Goal: Task Accomplishment & Management: Complete application form

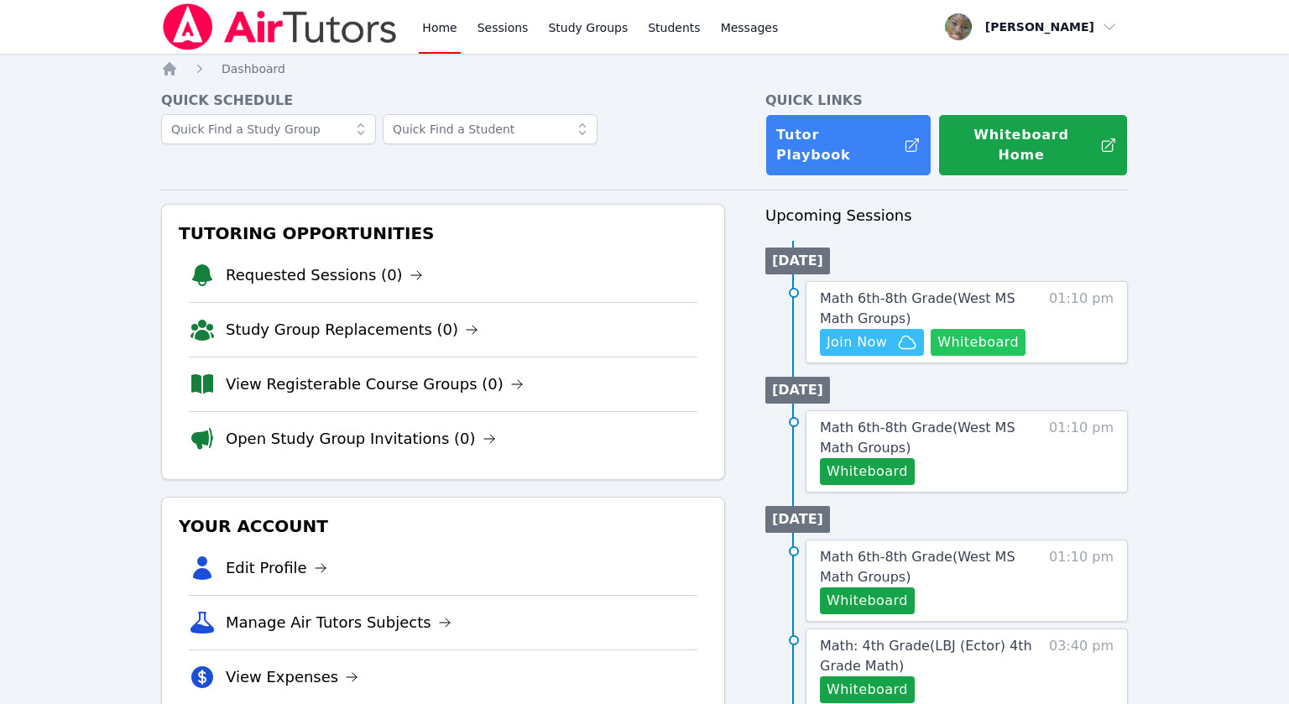
click at [1000, 329] on button "Whiteboard" at bounding box center [978, 342] width 95 height 27
click at [865, 290] on span "Math 6th-8th Grade ( West MS Math Groups )" at bounding box center [918, 308] width 196 height 36
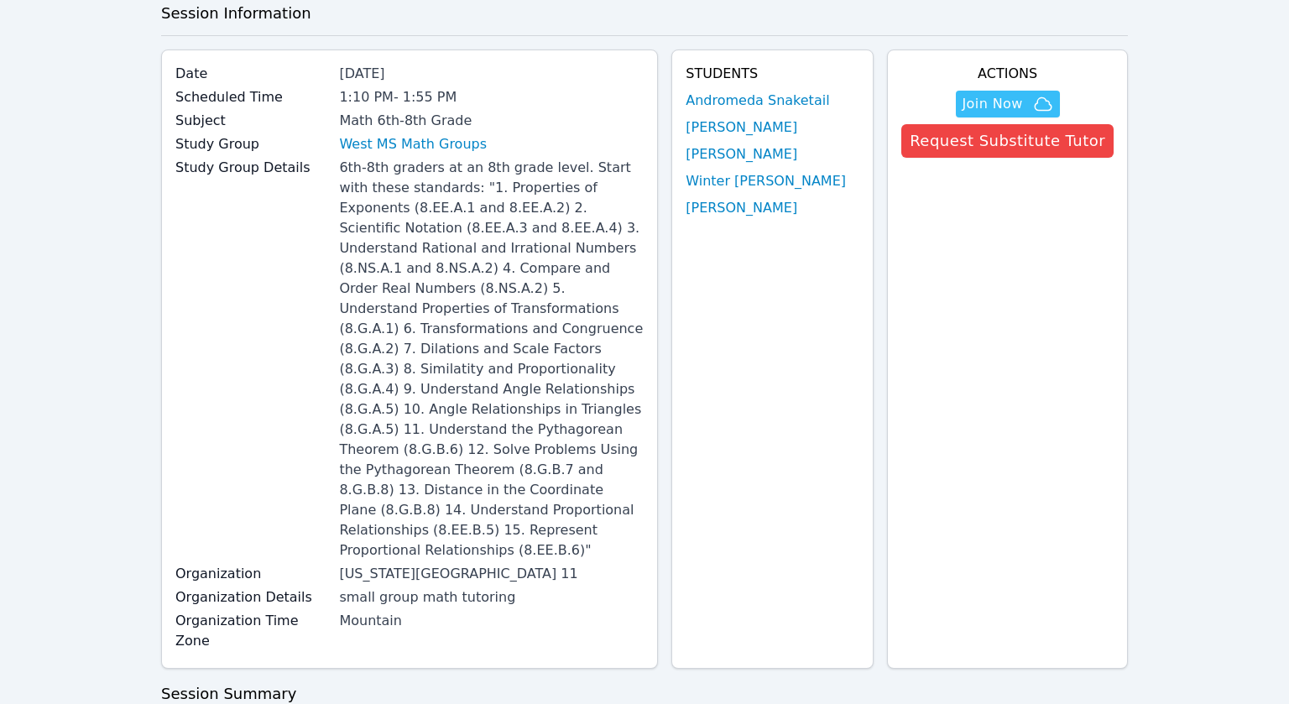
scroll to position [81, 0]
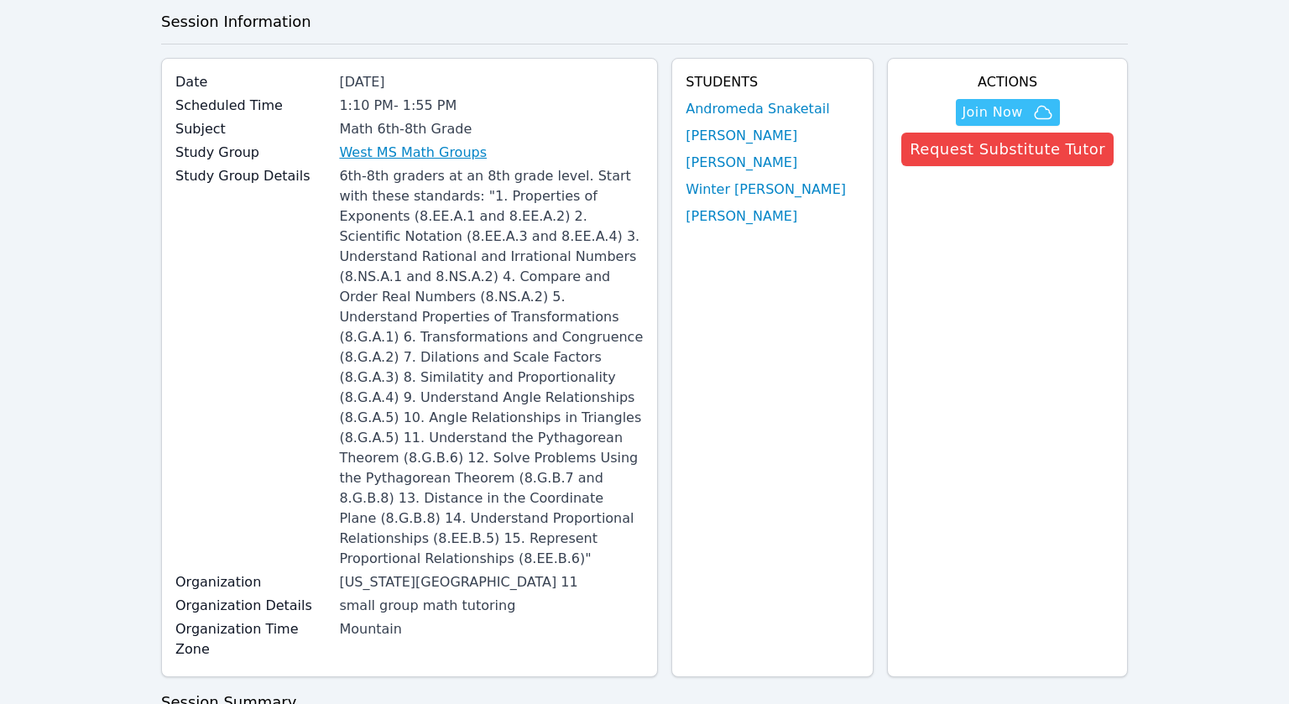
click at [406, 157] on link "West MS Math Groups" at bounding box center [413, 153] width 148 height 20
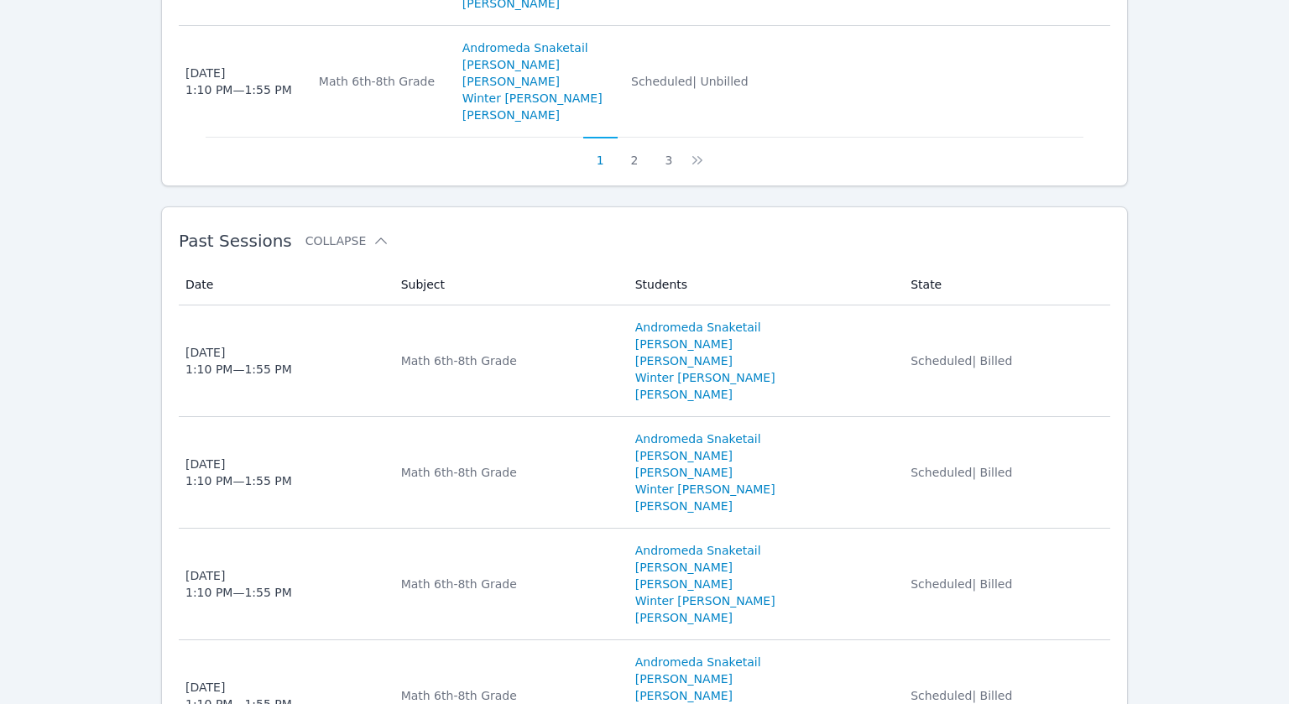
scroll to position [1996, 0]
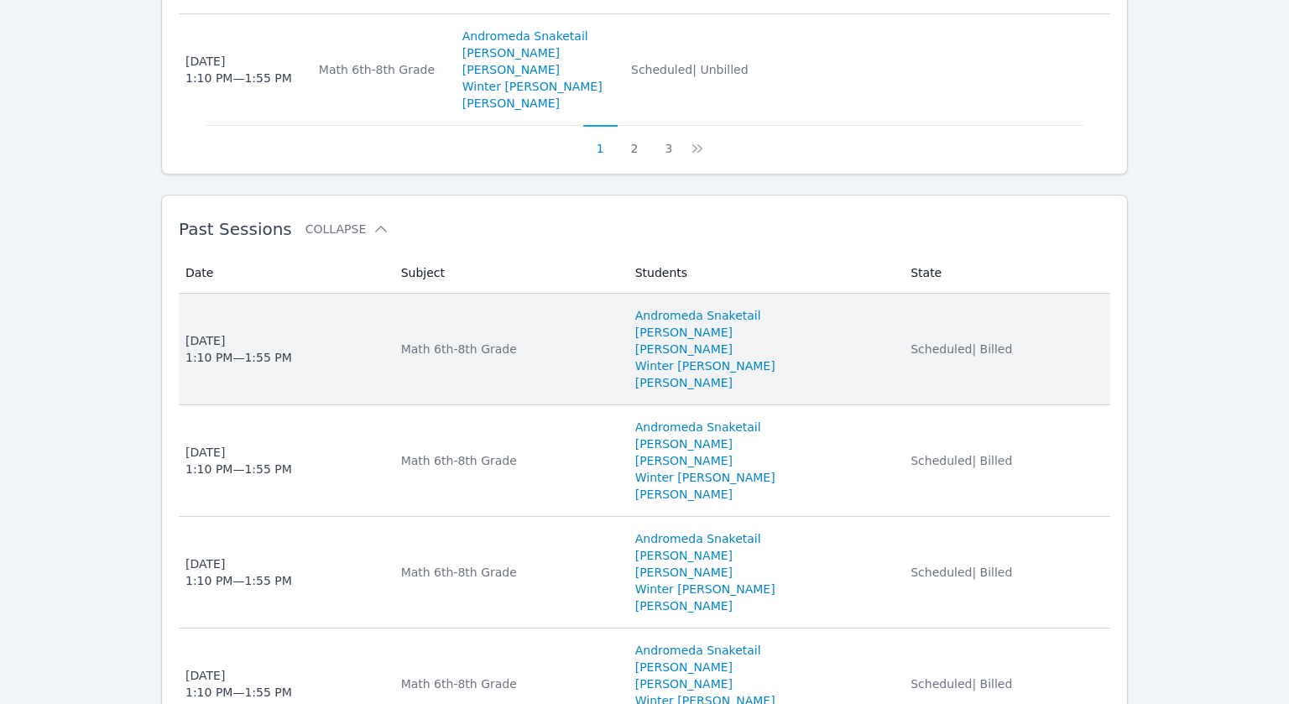
click at [257, 332] on div "Thu Oct 9, 2025 1:10 PM — 1:55 PM" at bounding box center [239, 349] width 107 height 34
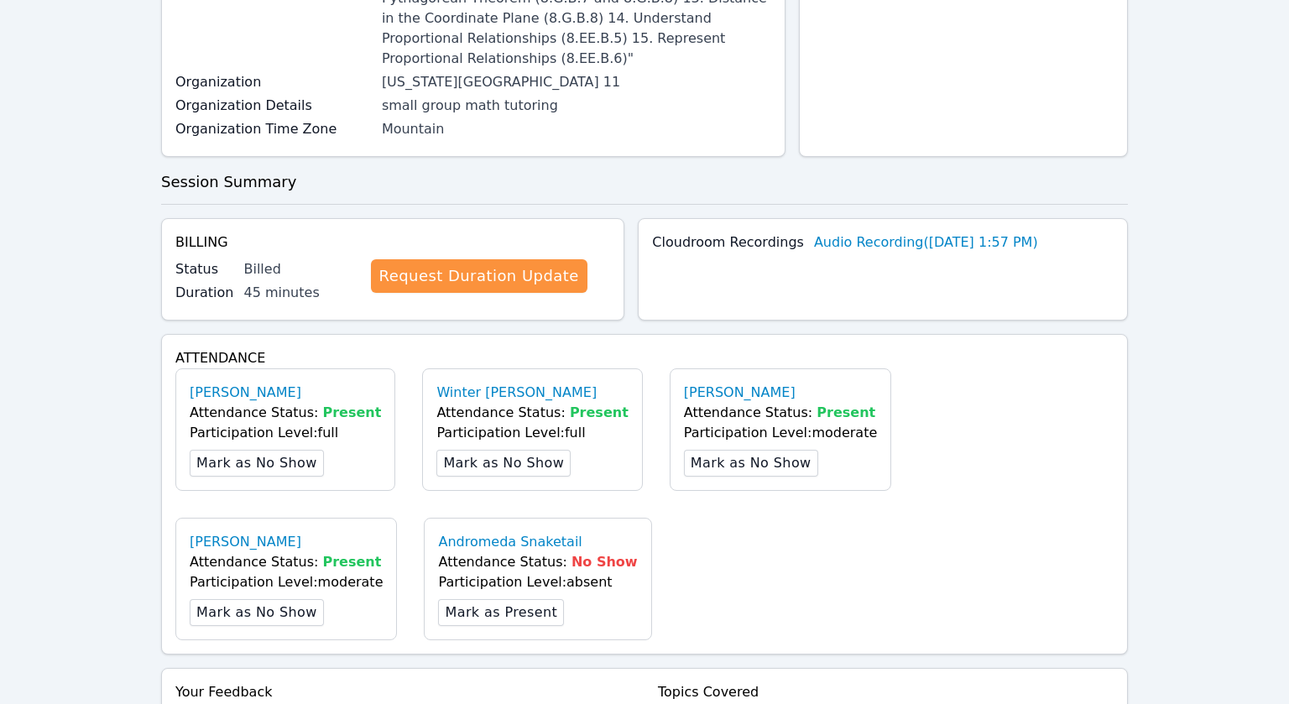
scroll to position [1011, 0]
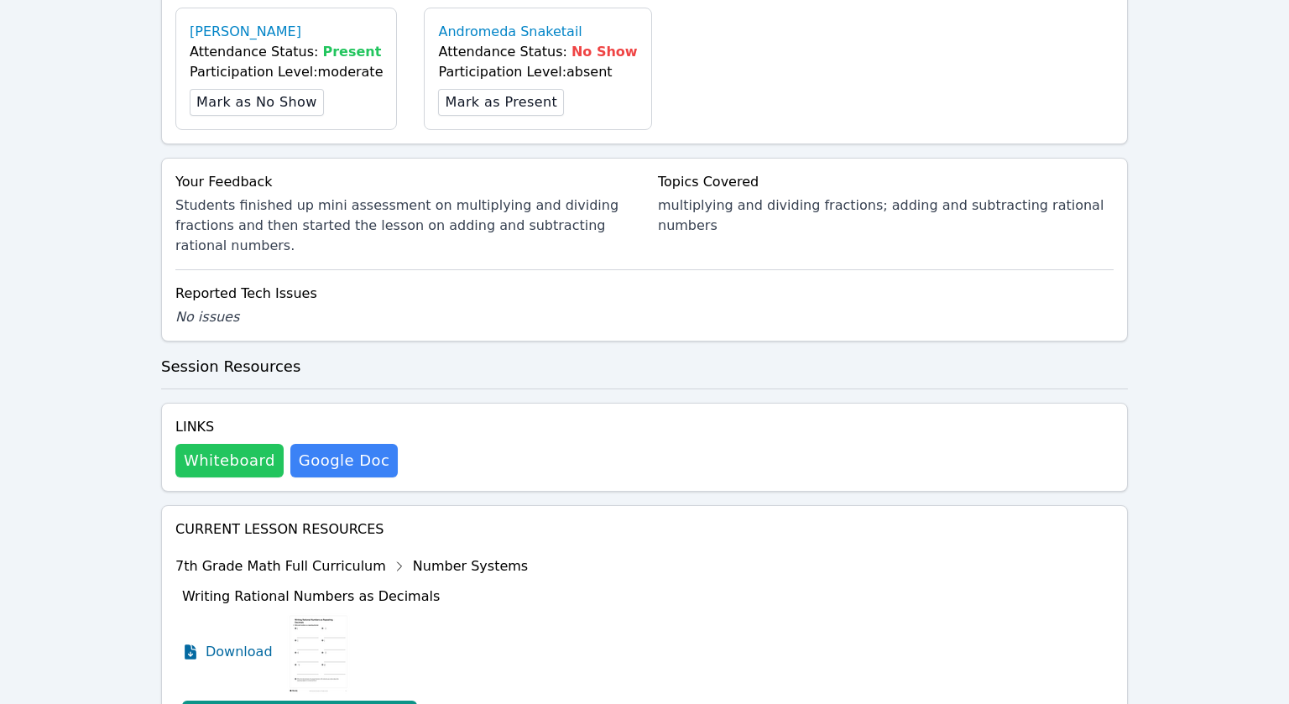
click at [250, 444] on button "Whiteboard" at bounding box center [229, 461] width 108 height 34
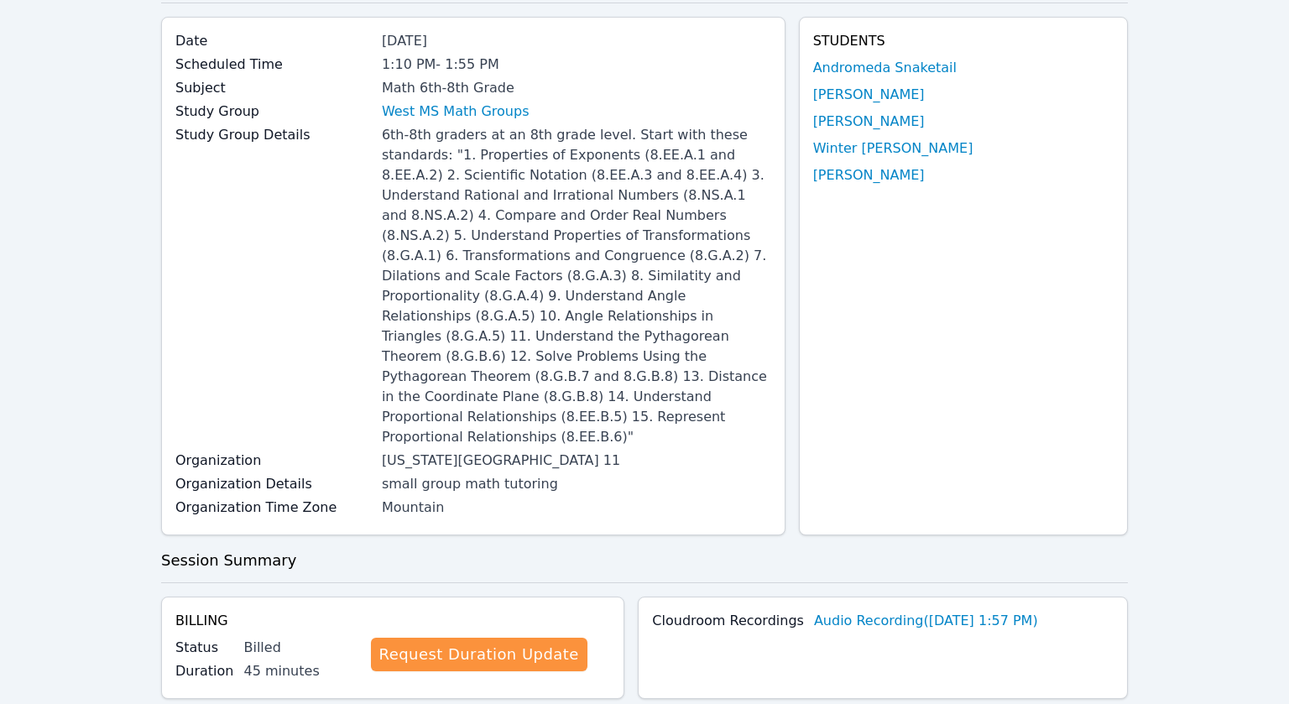
scroll to position [0, 0]
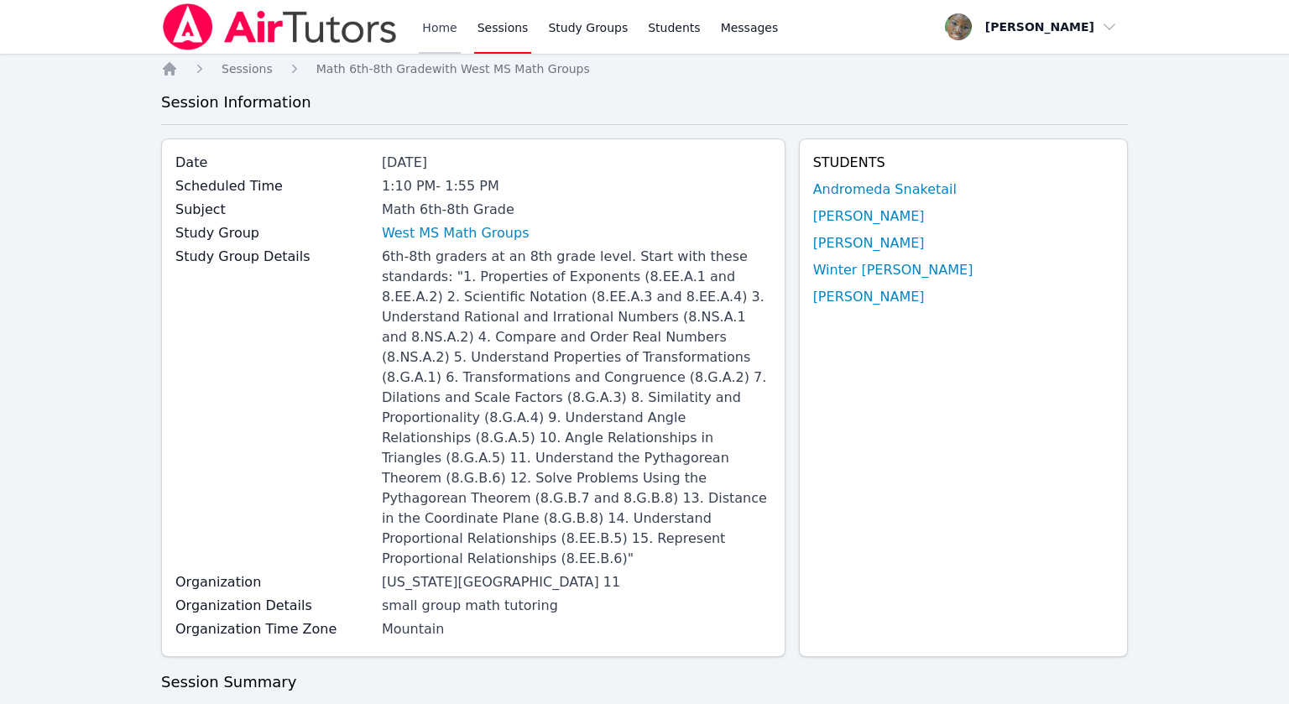
click at [433, 29] on link "Home" at bounding box center [439, 27] width 41 height 54
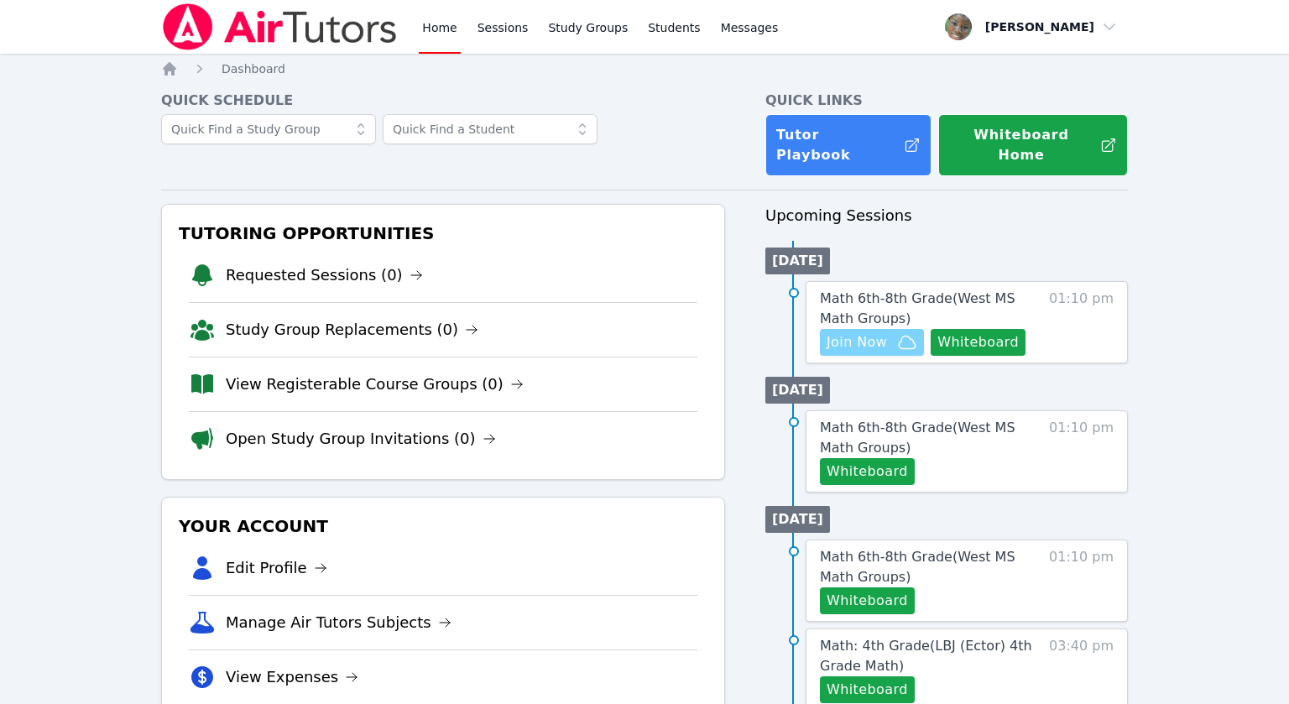
click at [861, 332] on span "Join Now" at bounding box center [857, 342] width 60 height 20
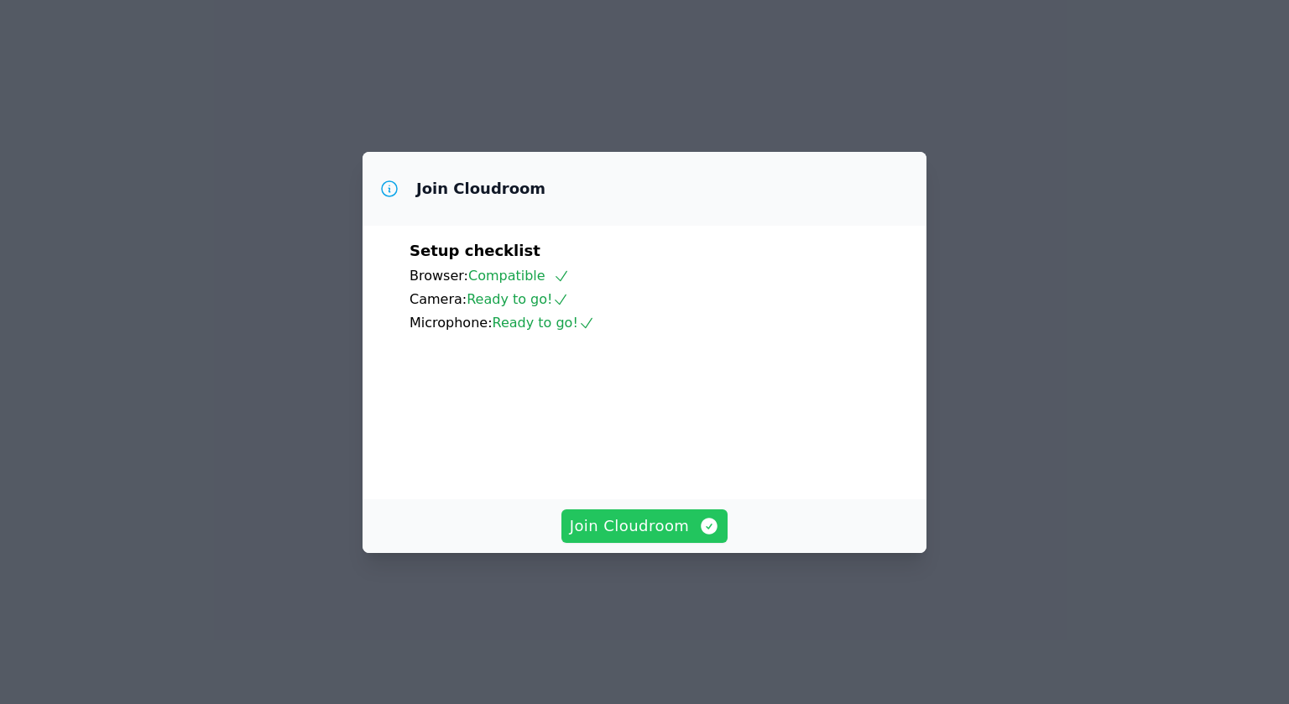
click at [625, 538] on span "Join Cloudroom" at bounding box center [645, 527] width 150 height 24
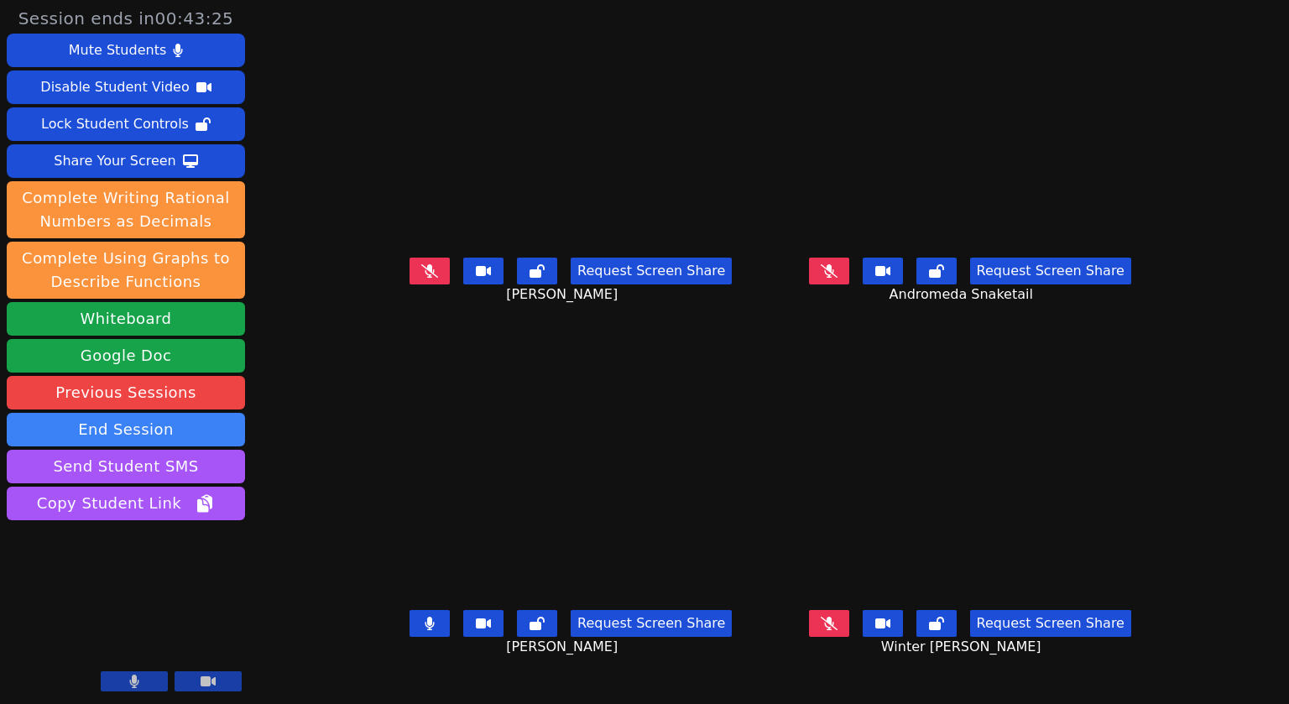
click at [410, 637] on button at bounding box center [430, 623] width 40 height 27
click at [834, 278] on icon at bounding box center [828, 270] width 9 height 13
click at [838, 278] on icon at bounding box center [829, 270] width 17 height 13
click at [834, 278] on icon at bounding box center [828, 270] width 9 height 13
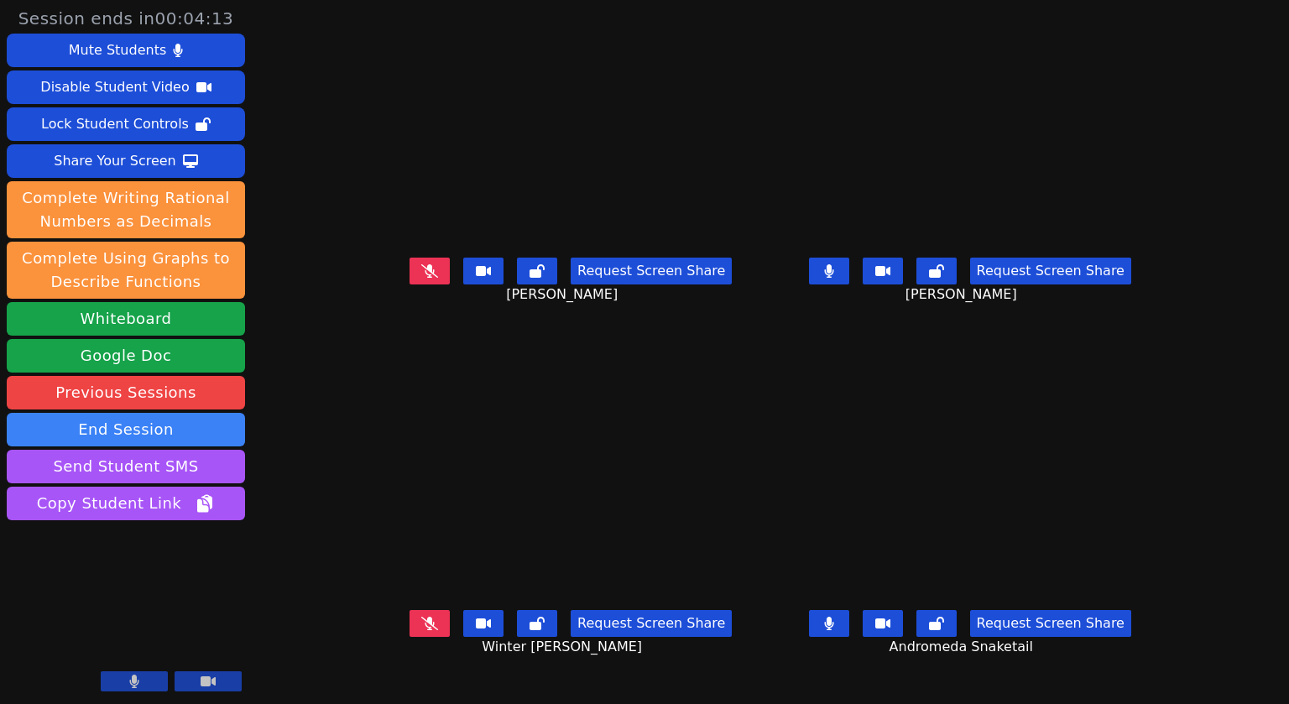
click at [849, 637] on button at bounding box center [829, 623] width 40 height 27
click at [195, 689] on button at bounding box center [208, 682] width 67 height 20
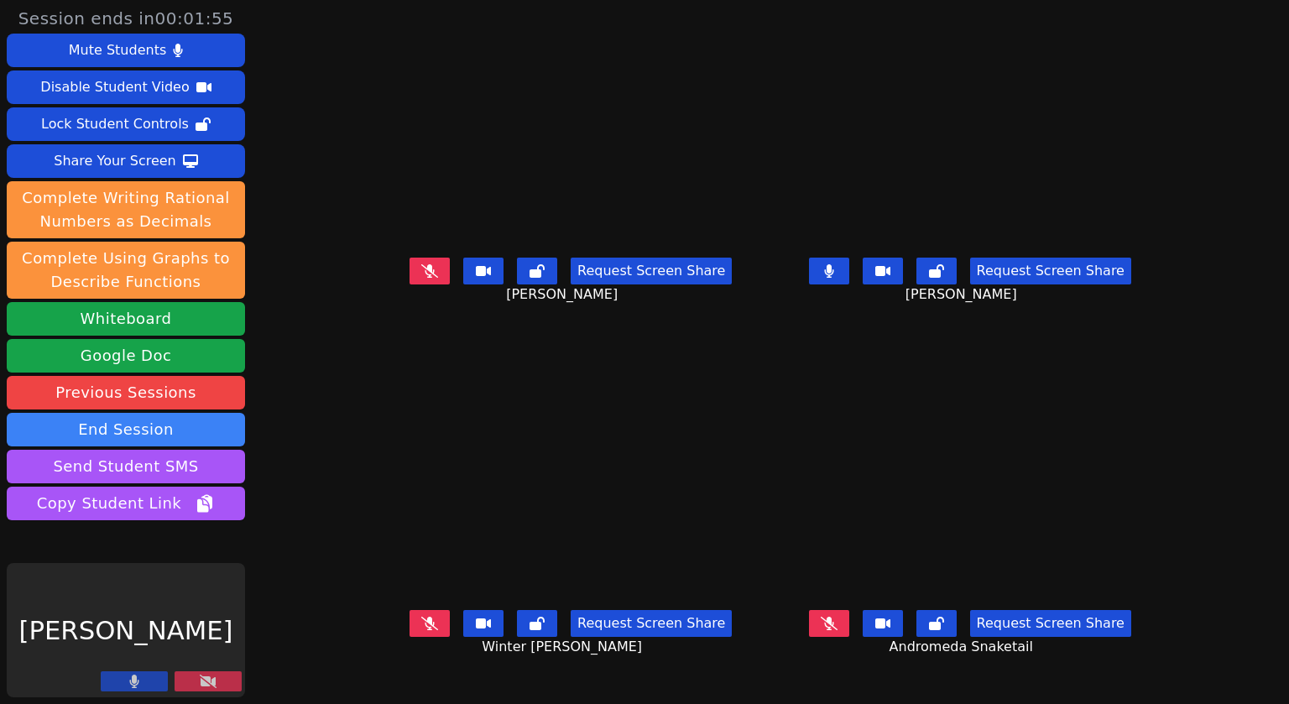
click at [192, 676] on button at bounding box center [208, 682] width 67 height 20
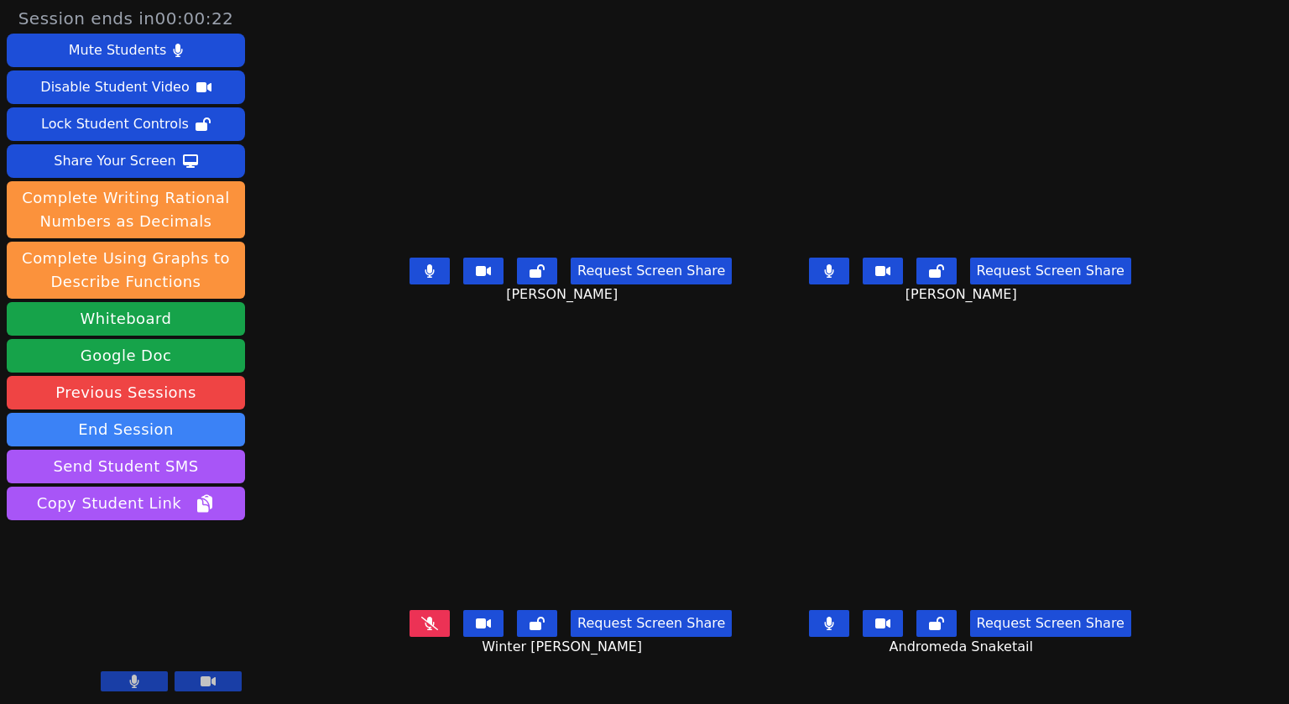
click at [849, 285] on button at bounding box center [829, 271] width 40 height 27
click at [838, 278] on icon at bounding box center [829, 270] width 17 height 13
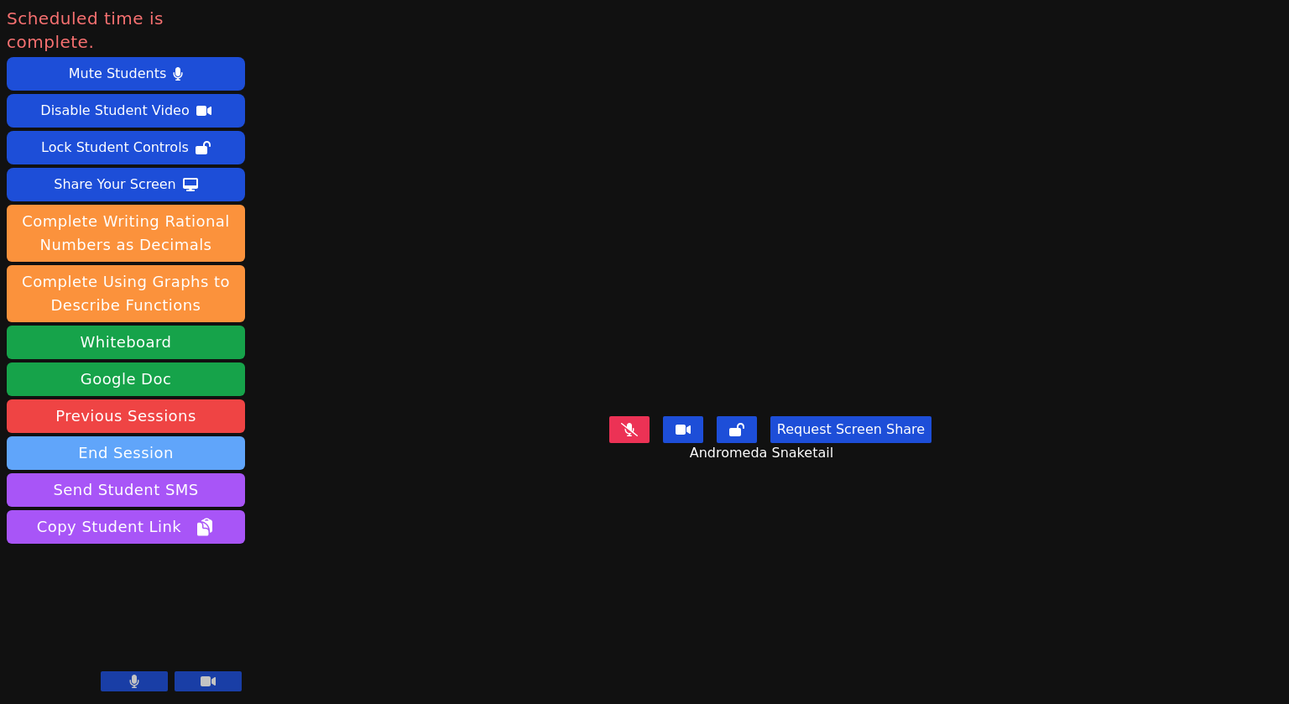
click at [104, 436] on button "End Session" at bounding box center [126, 453] width 238 height 34
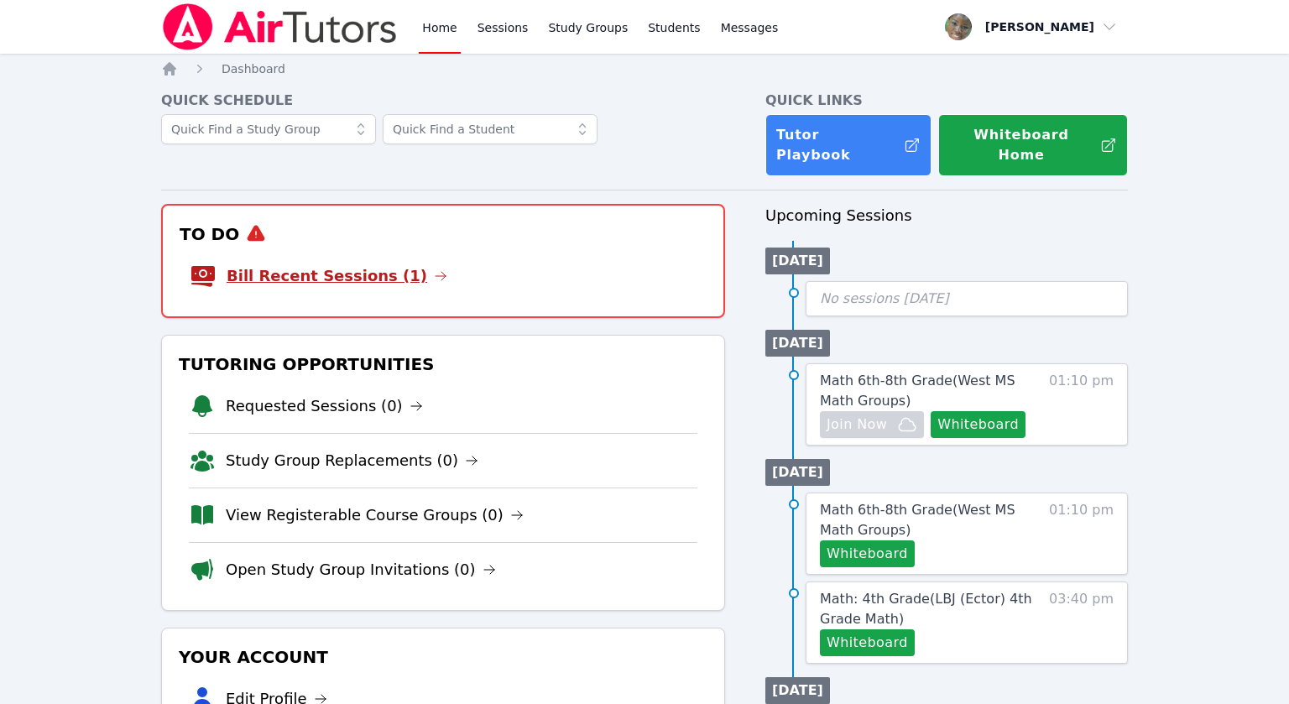
click at [389, 264] on link "Bill Recent Sessions (1)" at bounding box center [337, 276] width 221 height 24
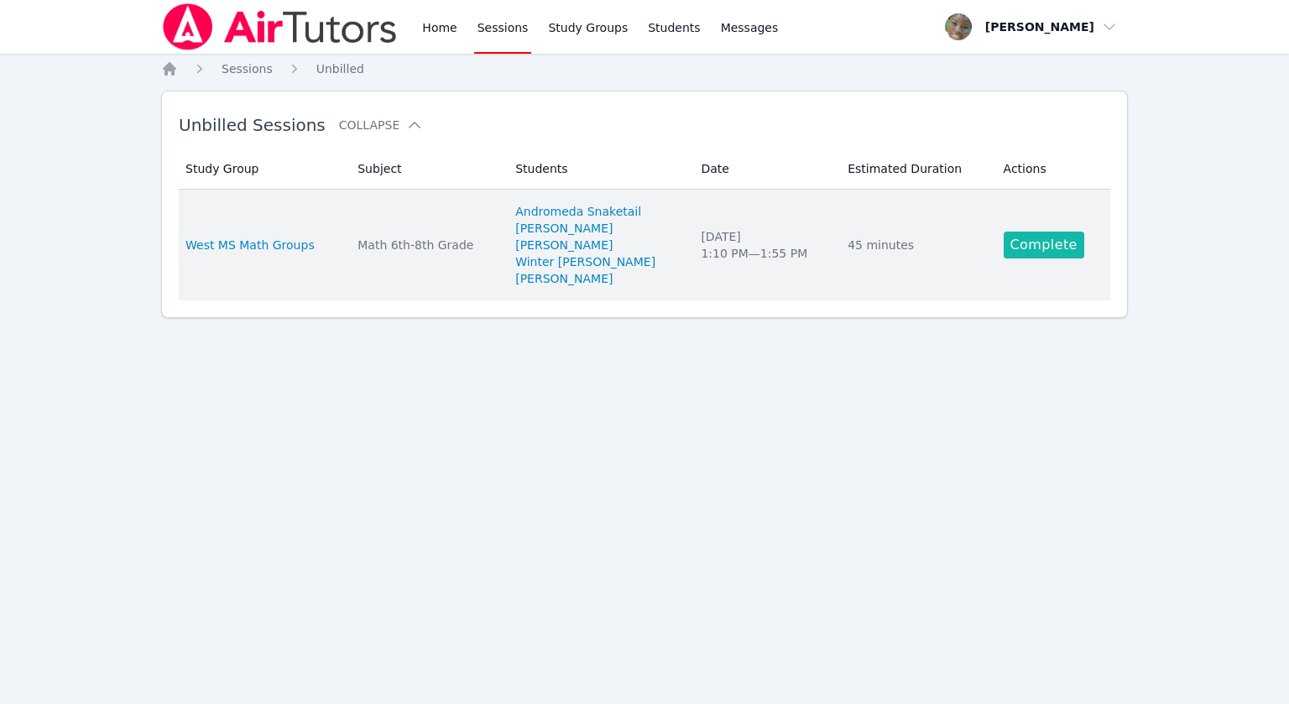
click at [1017, 239] on link "Complete" at bounding box center [1044, 245] width 81 height 27
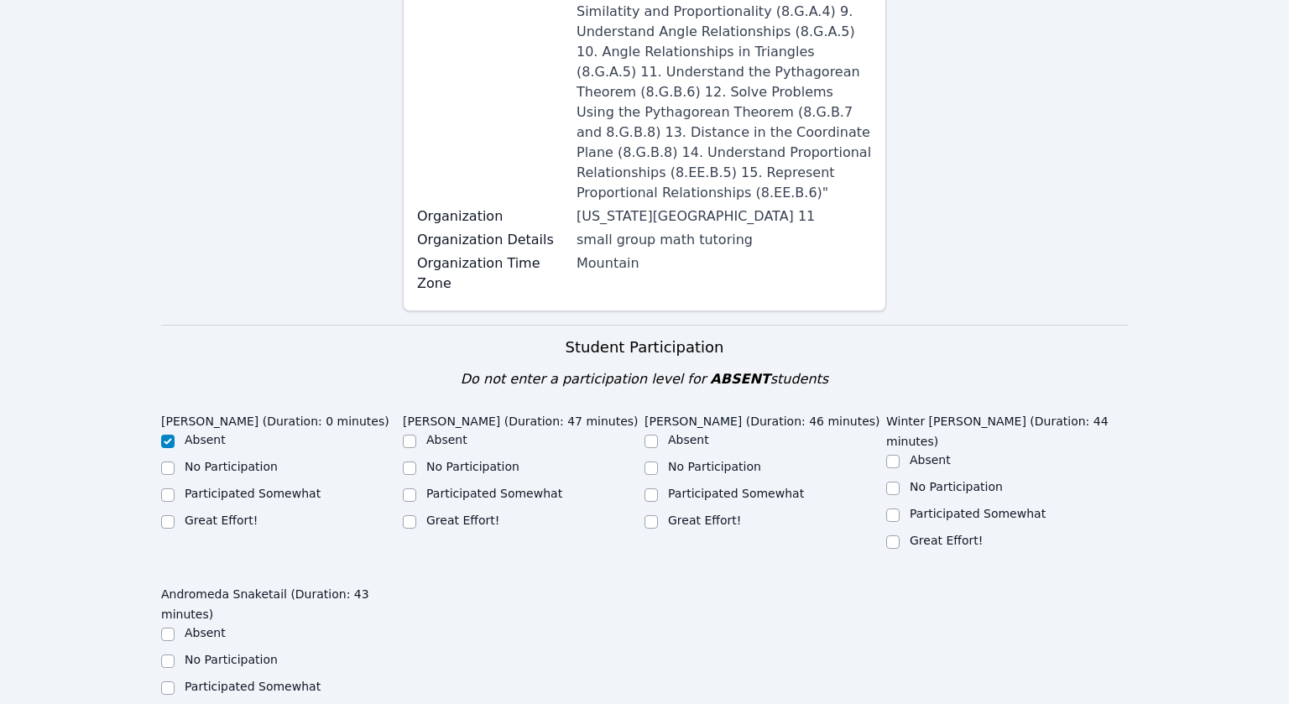
scroll to position [507, 0]
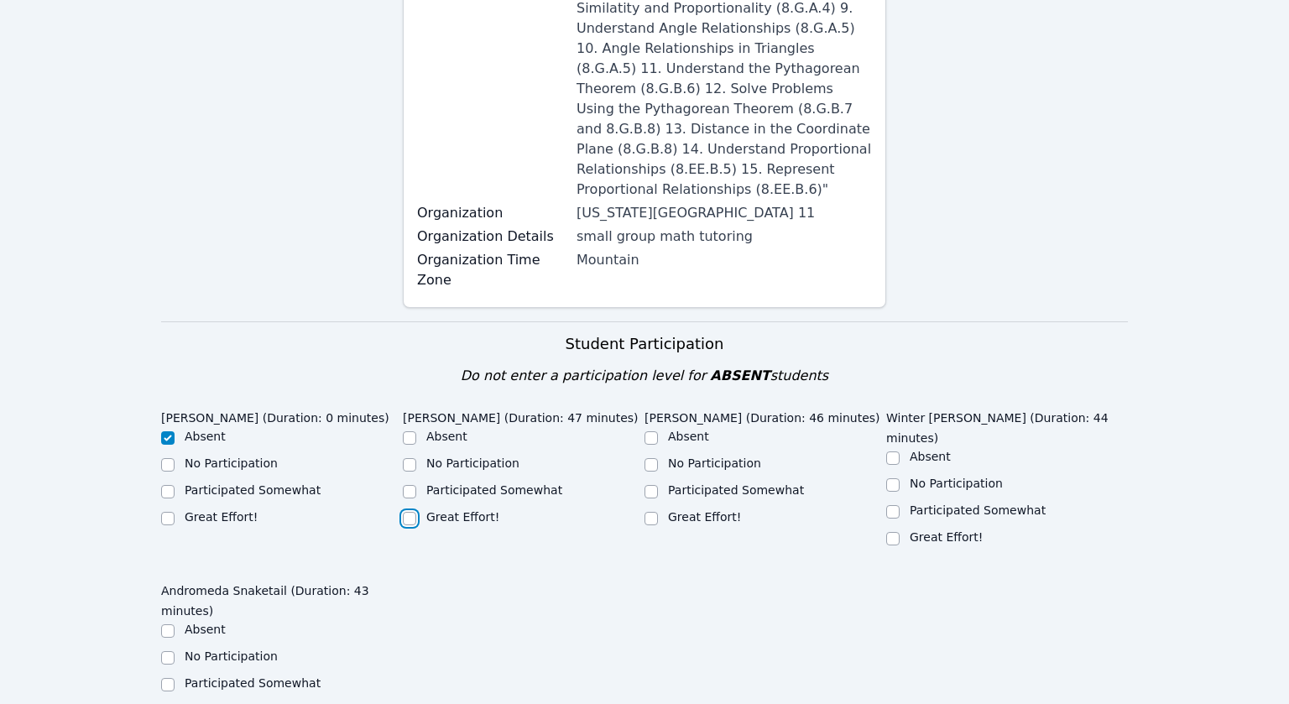
click at [407, 512] on input "Great Effort!" at bounding box center [409, 518] width 13 height 13
checkbox input "true"
click at [651, 512] on input "Great Effort!" at bounding box center [651, 518] width 13 height 13
checkbox input "true"
click at [901, 529] on div "Great Effort!" at bounding box center [1007, 539] width 242 height 20
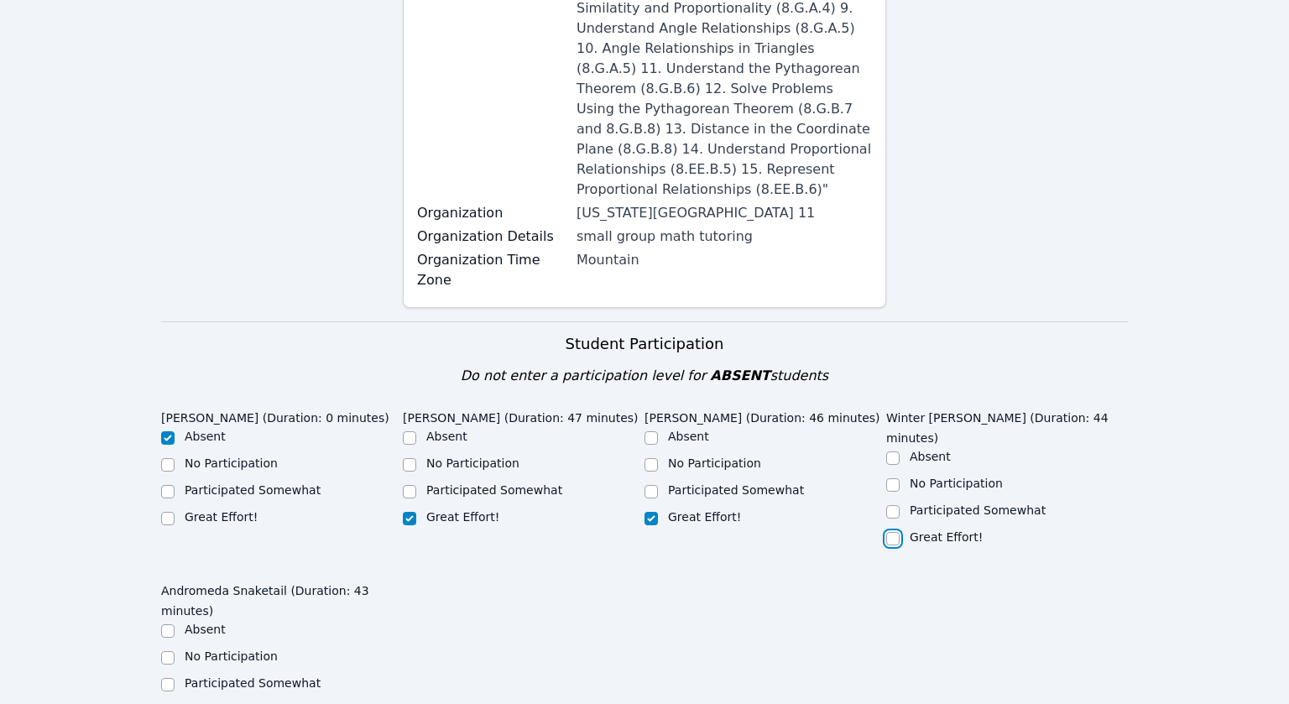
click at [897, 532] on input "Great Effort!" at bounding box center [892, 538] width 13 height 13
checkbox input "true"
click at [163, 703] on input "Great Effort!" at bounding box center [167, 711] width 13 height 13
checkbox input "true"
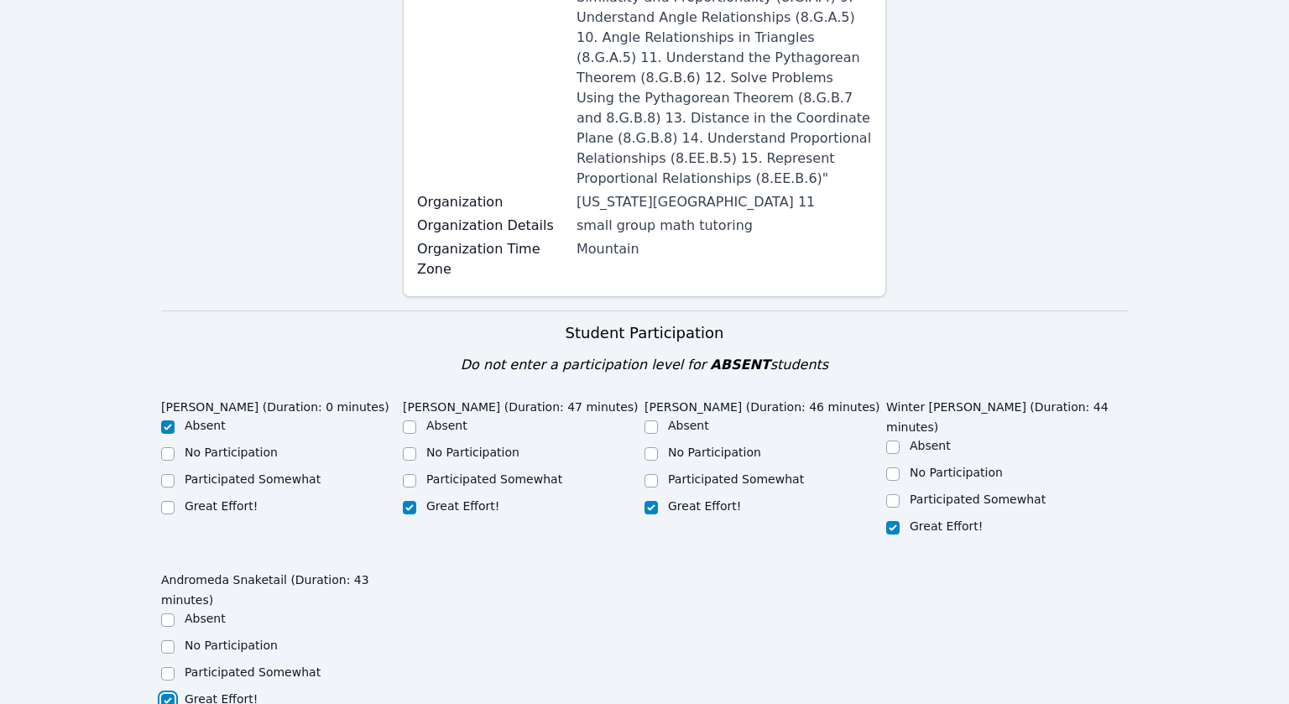
scroll to position [579, 0]
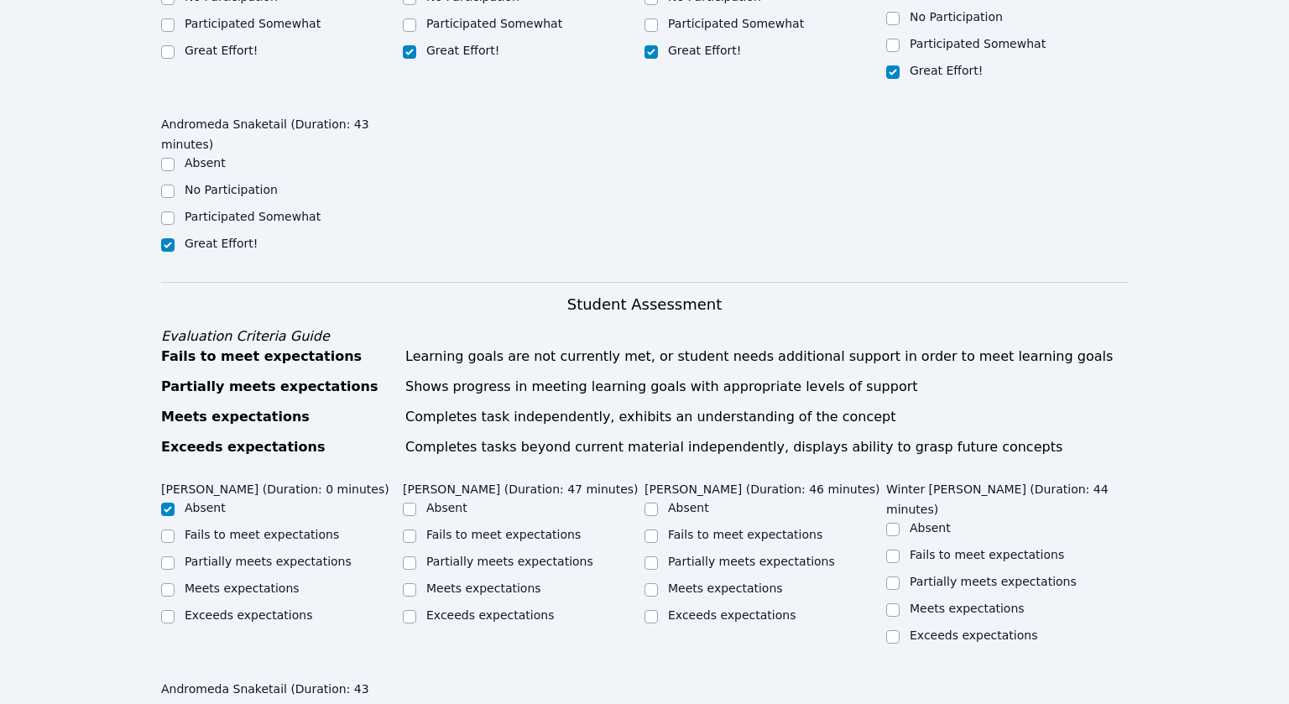
scroll to position [994, 0]
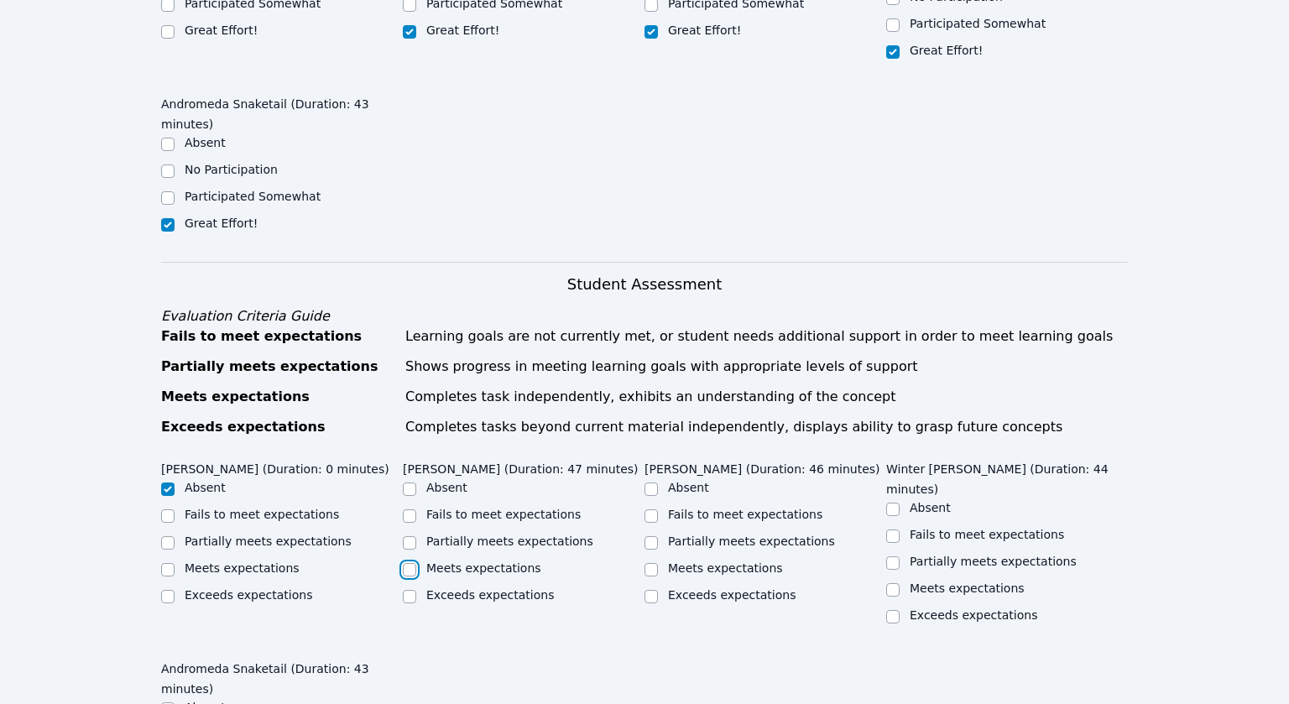
click at [413, 563] on input "Meets expectations" at bounding box center [409, 569] width 13 height 13
checkbox input "true"
click at [653, 536] on input "Partially meets expectations" at bounding box center [651, 542] width 13 height 13
checkbox input "true"
click at [894, 557] on input "Partially meets expectations" at bounding box center [892, 563] width 13 height 13
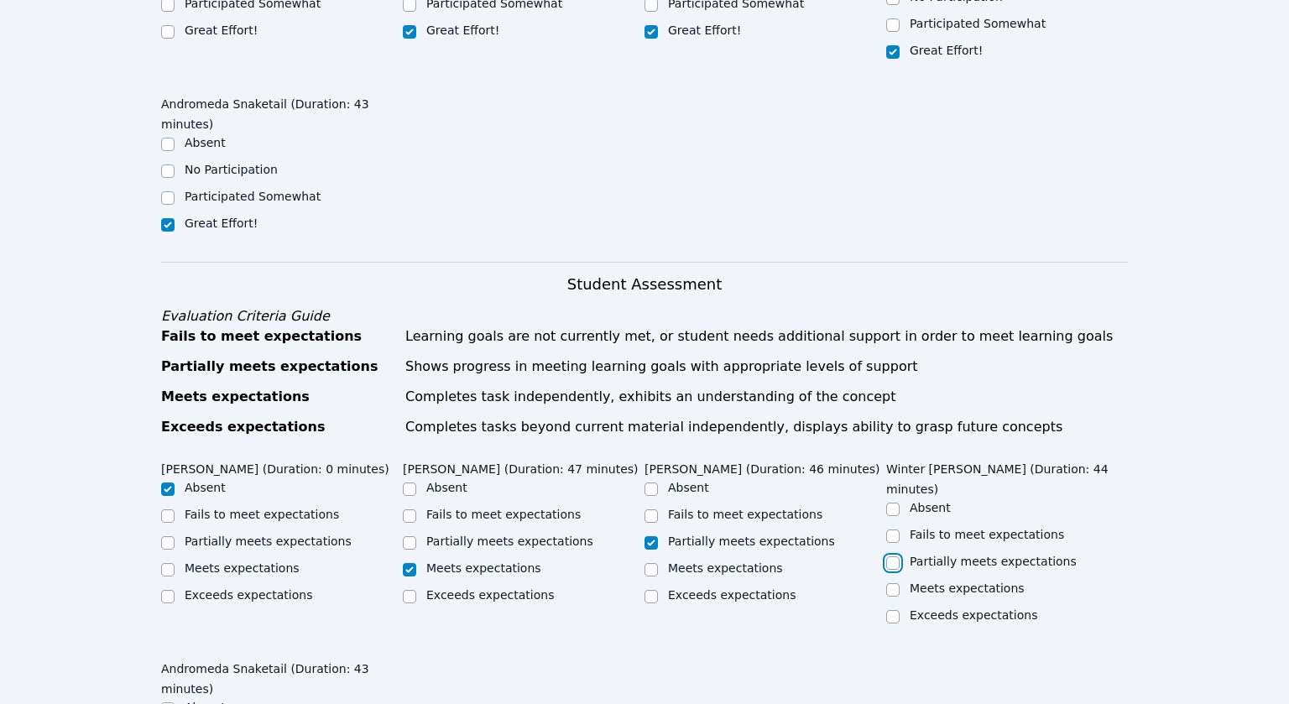
checkbox input "true"
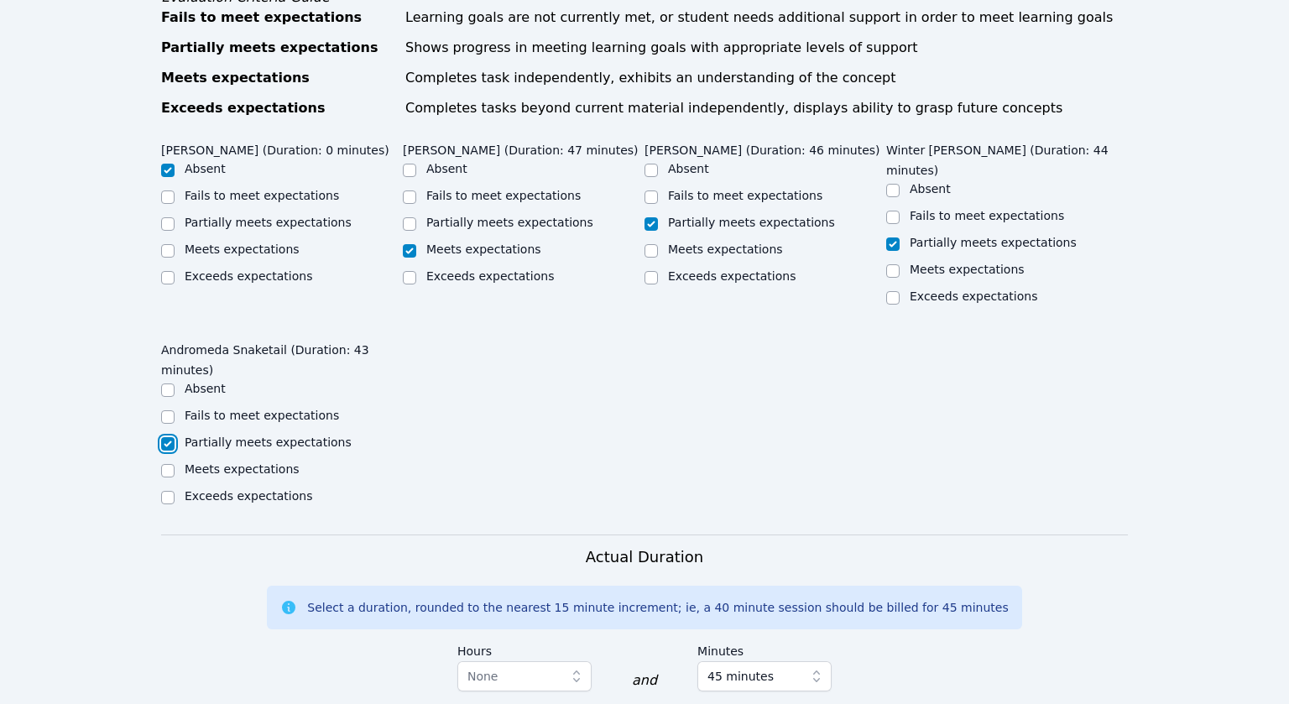
scroll to position [1433, 0]
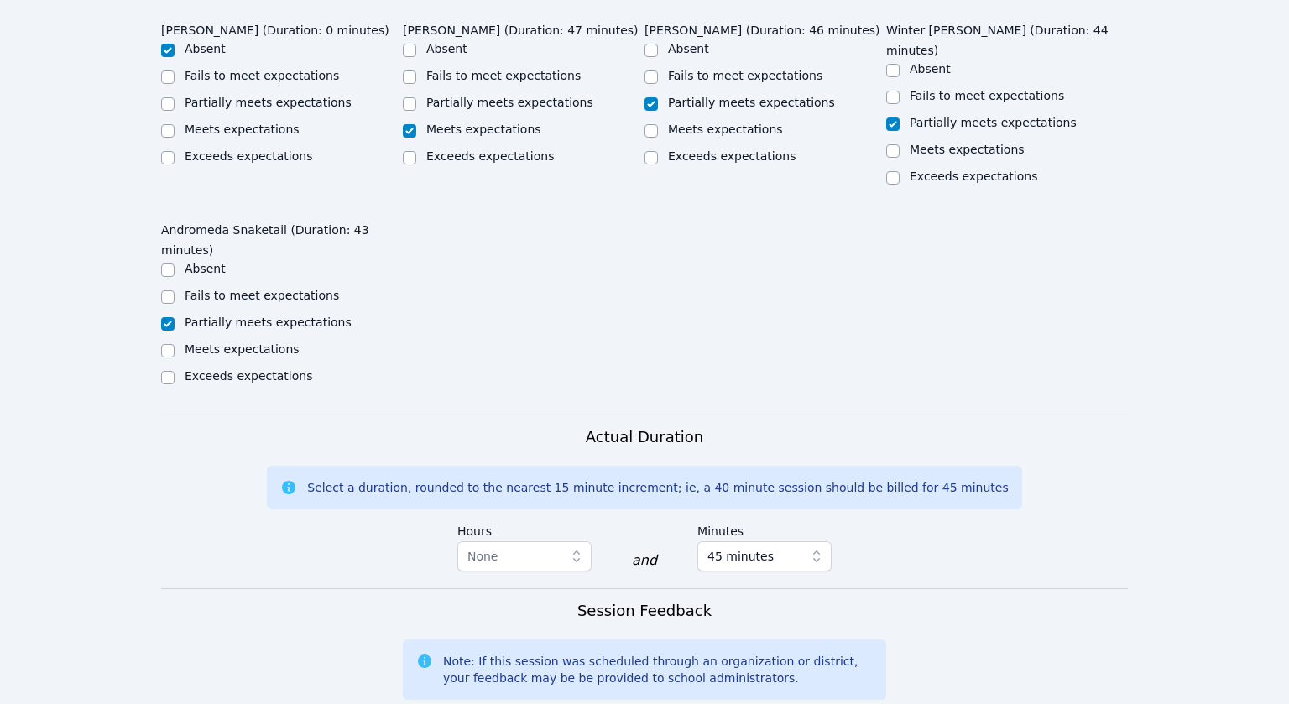
type textarea "W"
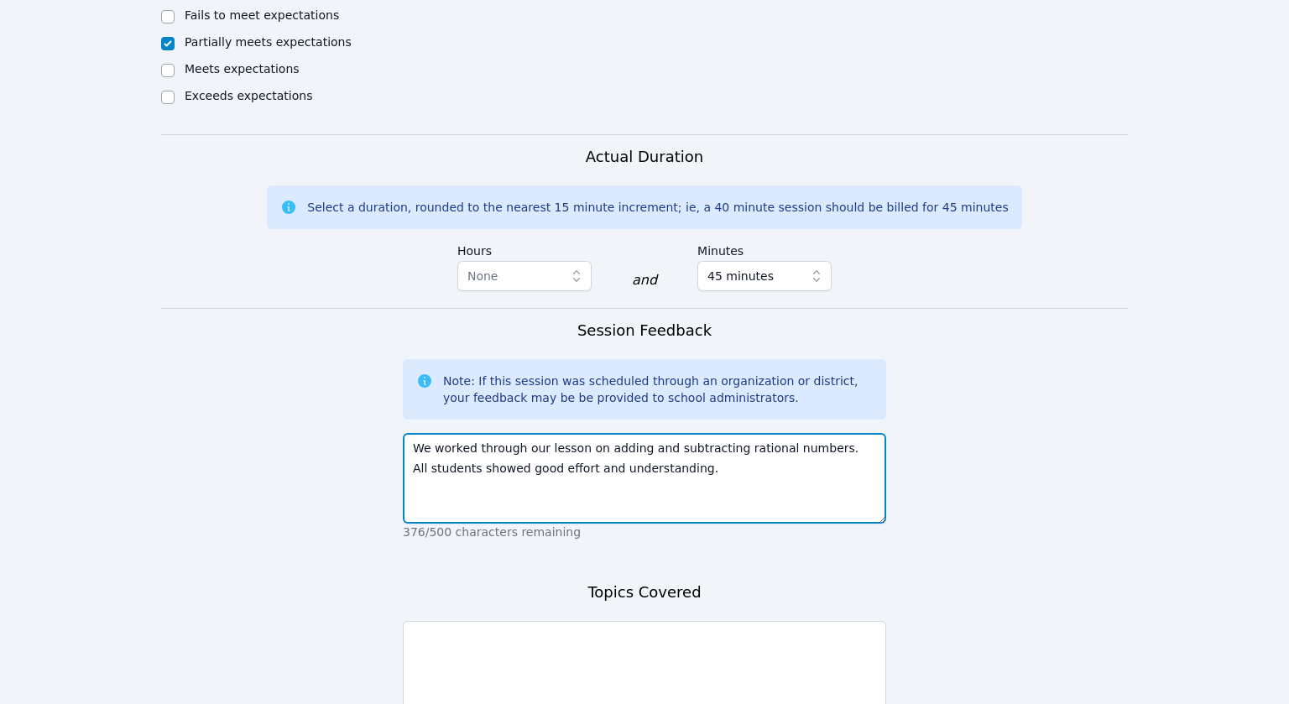
scroll to position [1720, 0]
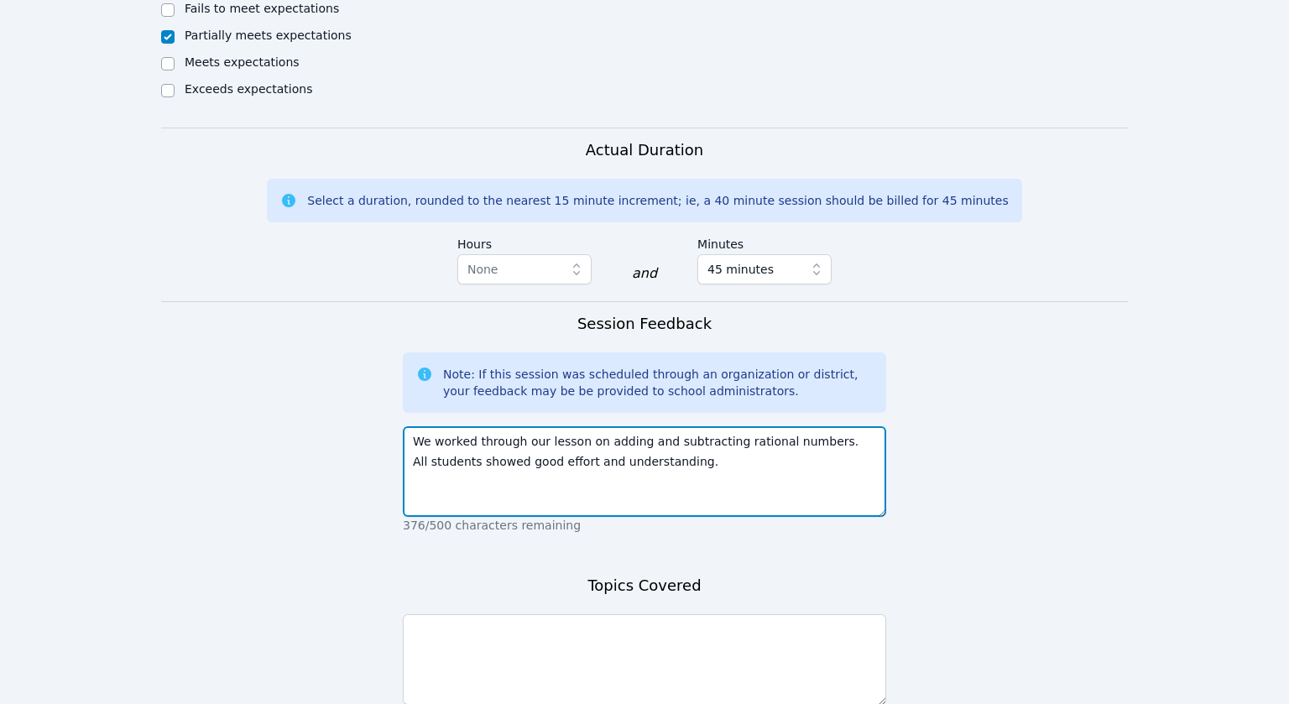
type textarea "We worked through our lesson on adding and subtracting rational numbers. All st…"
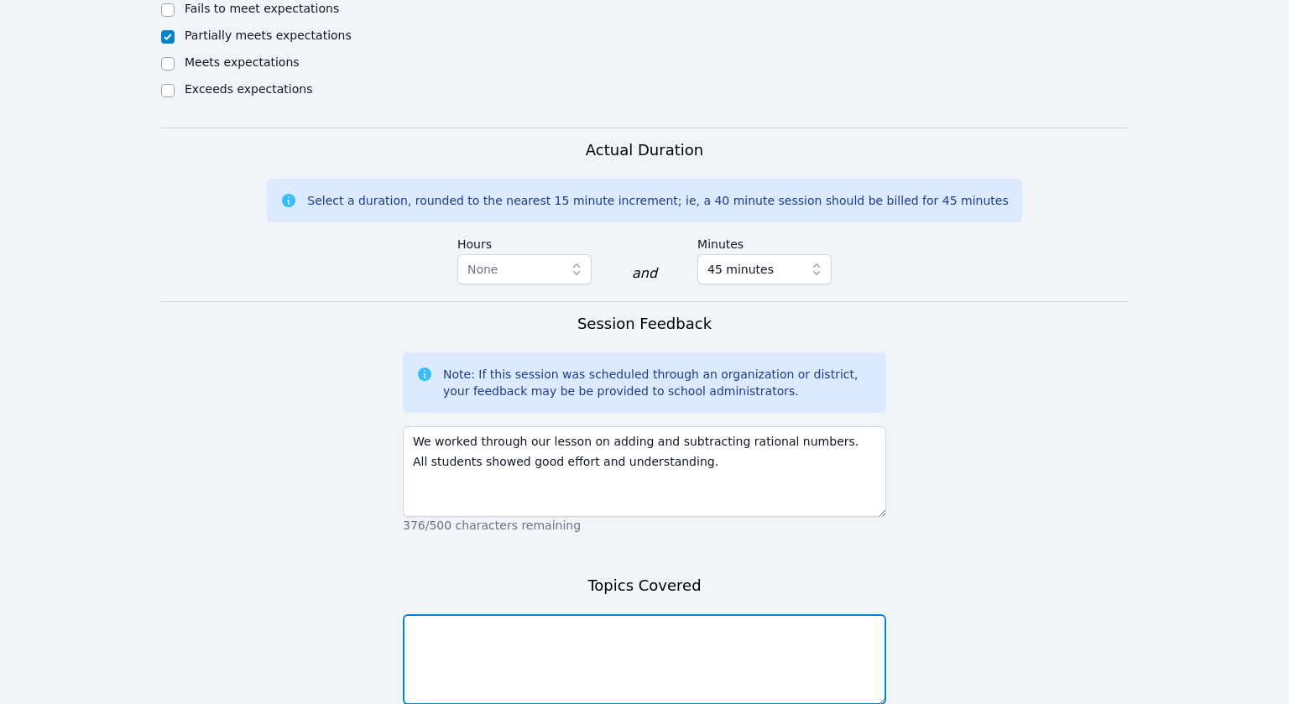
click at [497, 614] on textarea at bounding box center [644, 659] width 483 height 91
type textarea "adding and subtracting rational numbers"
